Goal: Contribute content: Contribute content

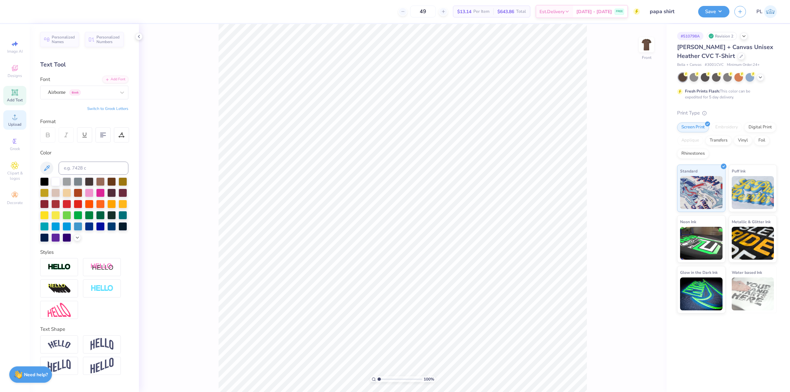
click at [22, 118] on div "Upload" at bounding box center [14, 119] width 23 height 19
drag, startPoint x: 633, startPoint y: 178, endPoint x: 649, endPoint y: 177, distance: 15.5
click at [649, 177] on input "11.86" at bounding box center [643, 177] width 24 height 9
click at [641, 206] on div "100 % Front W 11 11 " H 11.86 11.86 " Y 8.07 8.07 " Center Middle Top Bottom" at bounding box center [403, 208] width 528 height 368
type input "11.00"
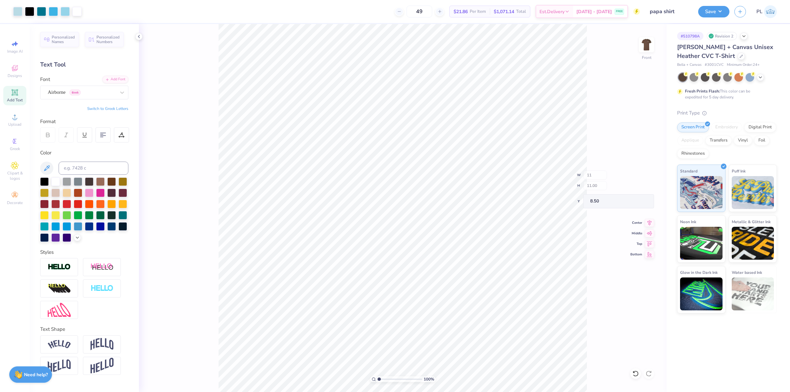
type input "11.00"
type input "8.50"
click at [643, 176] on input "11.00" at bounding box center [643, 177] width 24 height 9
type input "11.50"
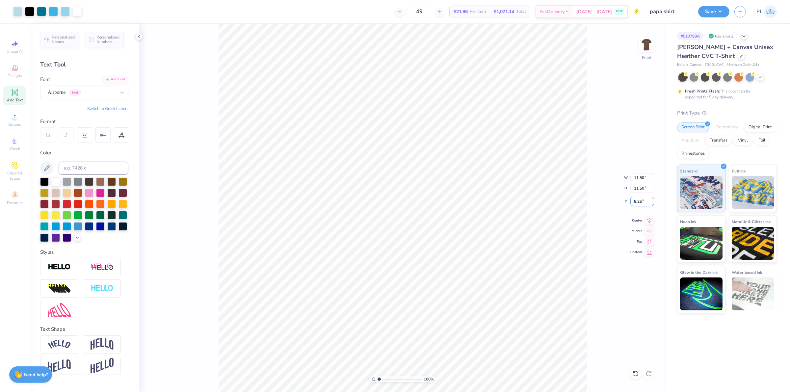
drag, startPoint x: 634, startPoint y: 201, endPoint x: 643, endPoint y: 199, distance: 9.1
click at [643, 199] on input "8.25" at bounding box center [643, 201] width 24 height 9
click at [637, 181] on input "11.50" at bounding box center [643, 177] width 24 height 9
type input "3.00"
click at [646, 44] on img at bounding box center [647, 45] width 26 height 26
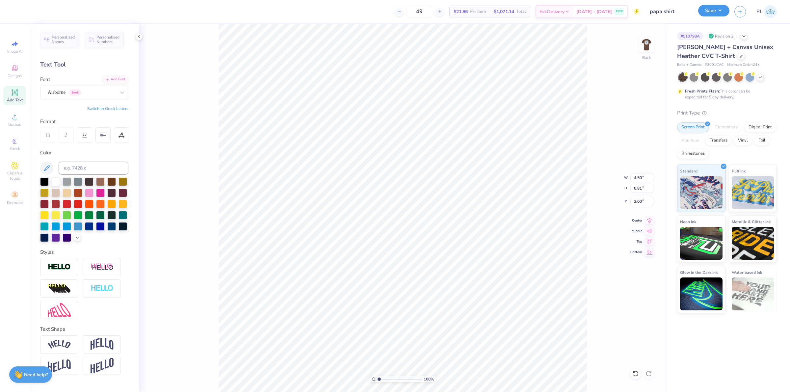
click at [712, 12] on button "Save" at bounding box center [713, 11] width 31 height 12
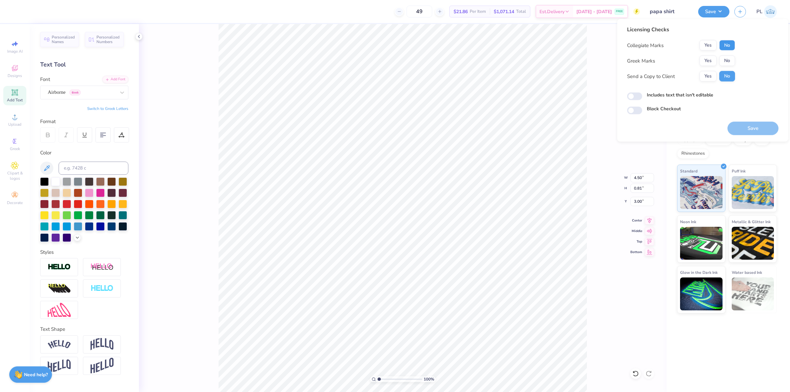
click at [728, 45] on button "No" at bounding box center [727, 45] width 16 height 11
click at [711, 45] on button "Yes" at bounding box center [708, 45] width 17 height 11
click at [731, 63] on button "No" at bounding box center [727, 61] width 16 height 11
click at [694, 95] on label "Includes text that isn't editable" at bounding box center [680, 95] width 67 height 7
click at [642, 95] on input "Includes text that isn't editable" at bounding box center [634, 97] width 15 height 8
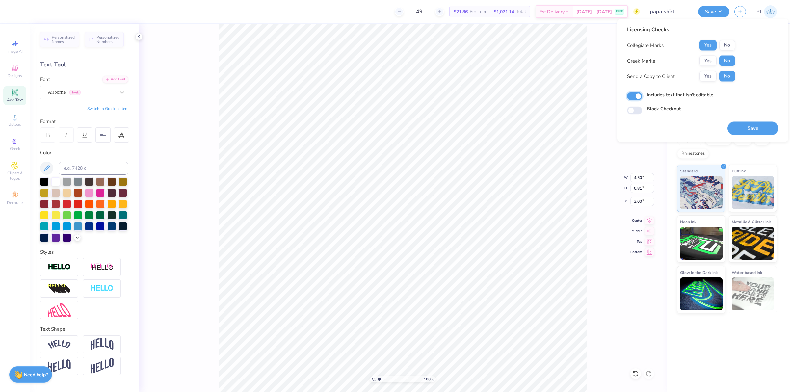
checkbox input "true"
click at [745, 127] on button "Save" at bounding box center [753, 129] width 51 height 14
